Goal: Information Seeking & Learning: Learn about a topic

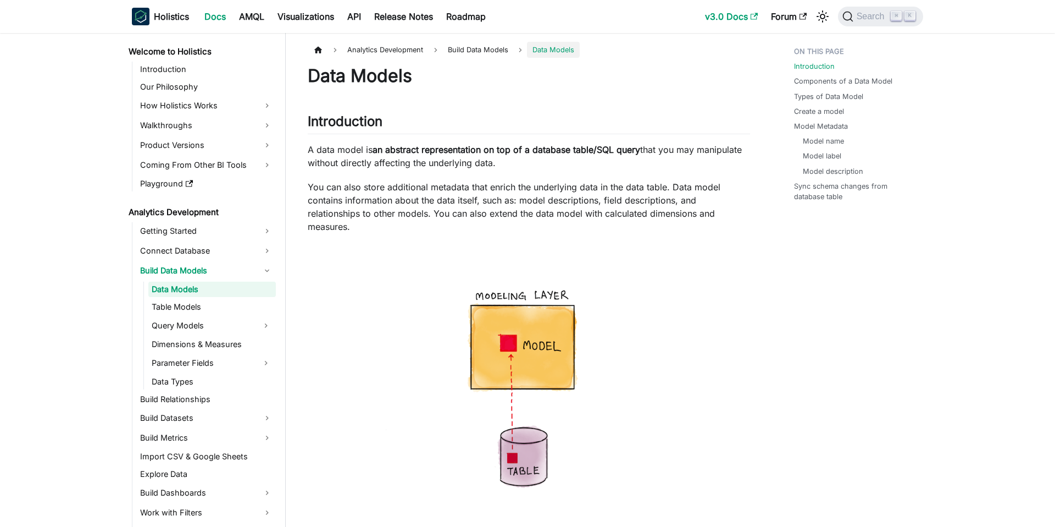
click at [719, 15] on link "v3.0 Docs" at bounding box center [732, 17] width 66 height 18
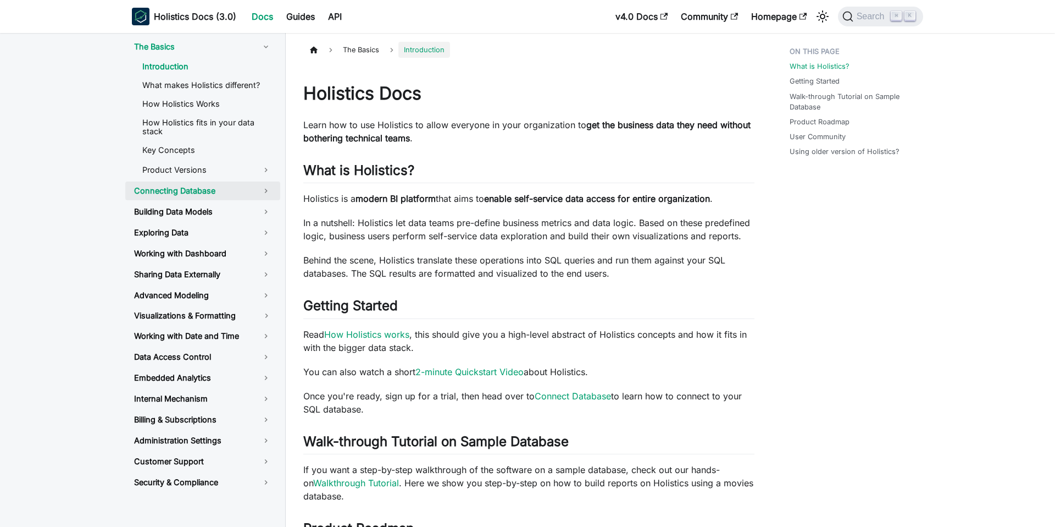
click at [212, 199] on link "Connecting Database" at bounding box center [202, 190] width 155 height 19
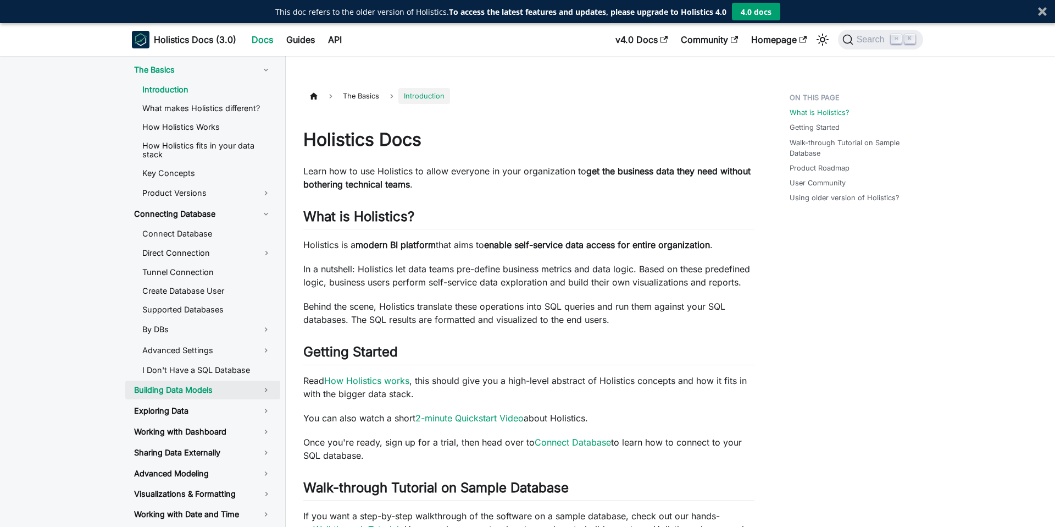
click at [170, 382] on link "Building Data Models" at bounding box center [202, 389] width 155 height 19
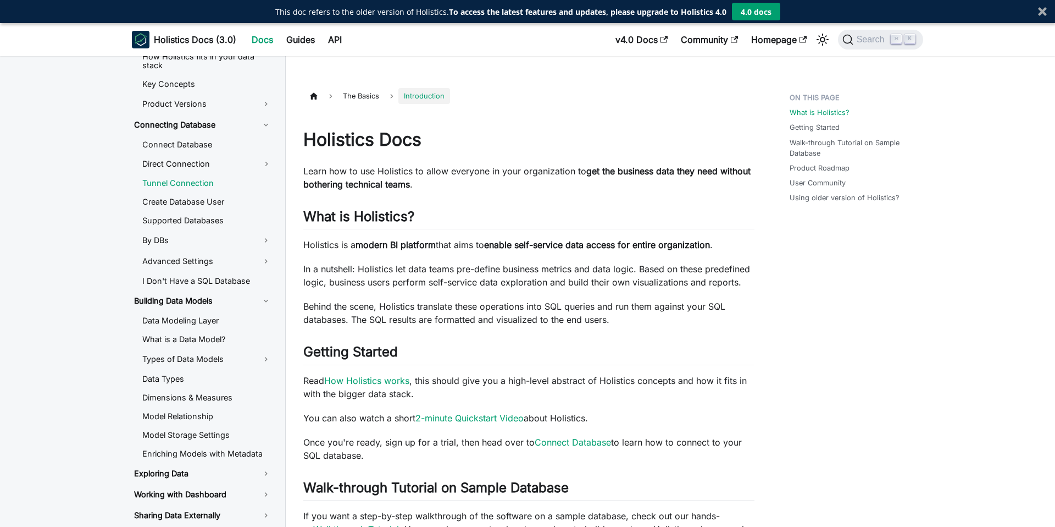
scroll to position [248, 0]
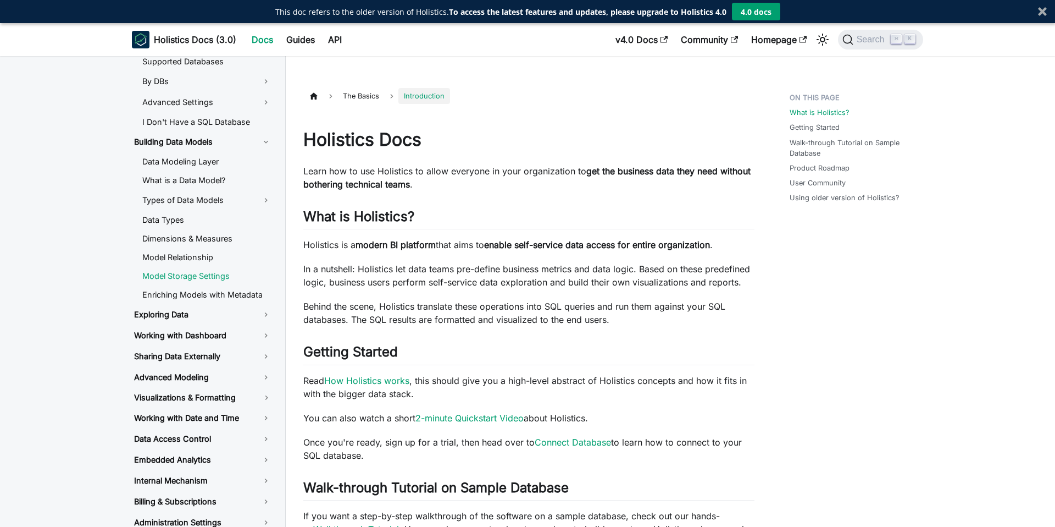
click at [184, 268] on link "Model Storage Settings" at bounding box center [207, 276] width 147 height 16
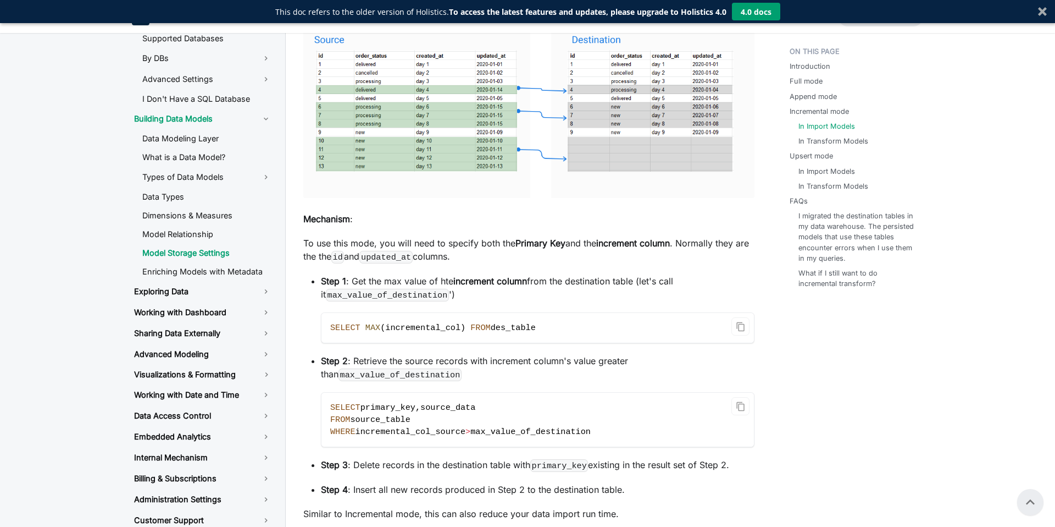
scroll to position [2276, 0]
